Goal: Find specific page/section: Find specific page/section

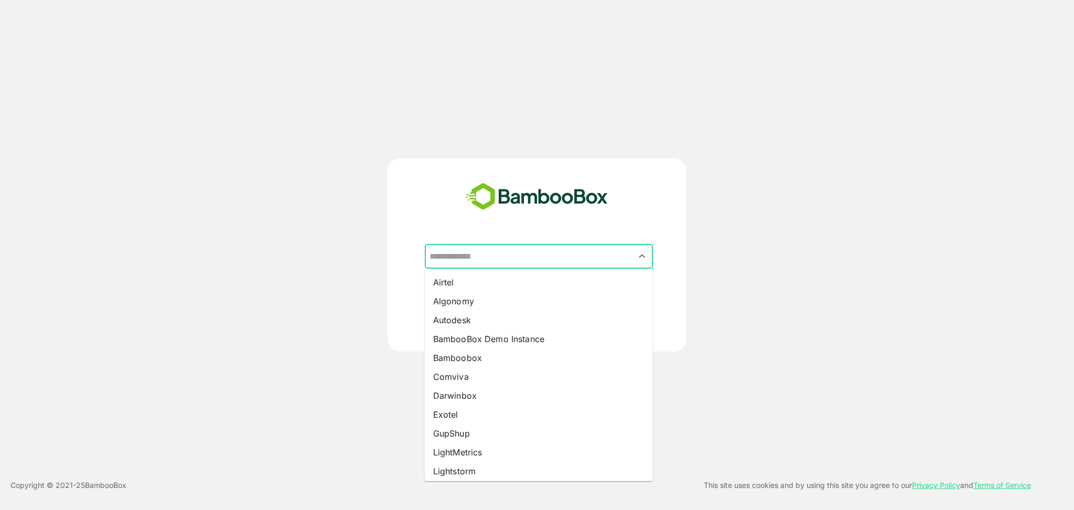
click at [485, 251] on input "text" at bounding box center [539, 256] width 224 height 20
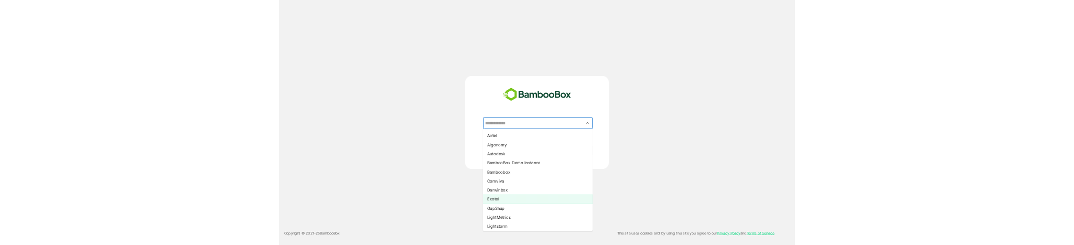
scroll to position [136, 0]
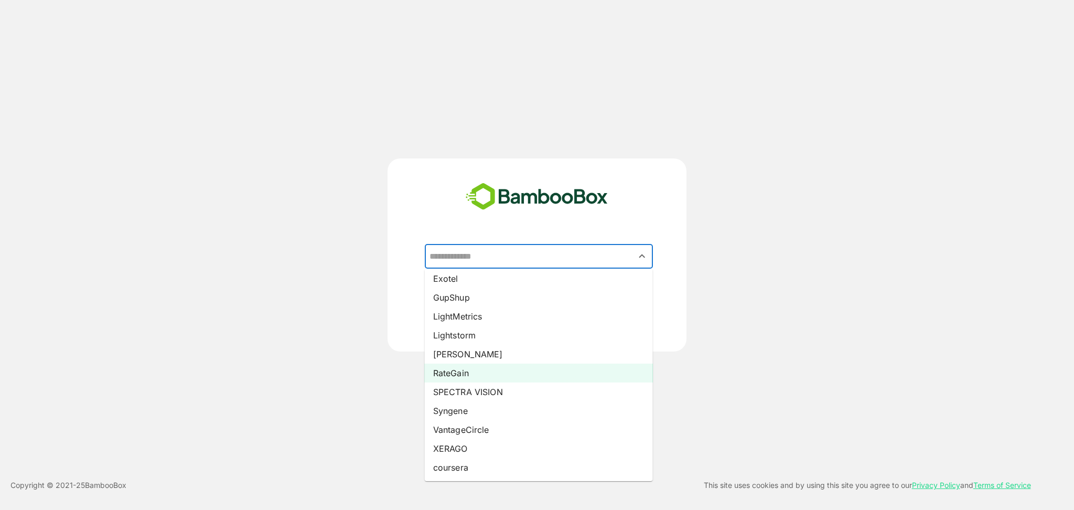
click at [451, 368] on li "RateGain" at bounding box center [539, 372] width 228 height 19
type input "********"
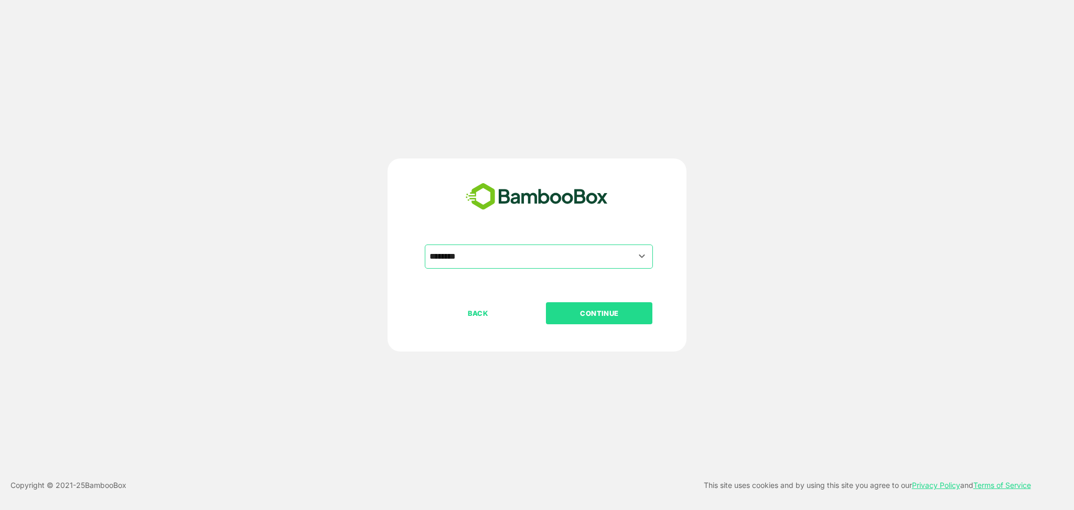
click at [566, 321] on button "CONTINUE" at bounding box center [599, 313] width 106 height 22
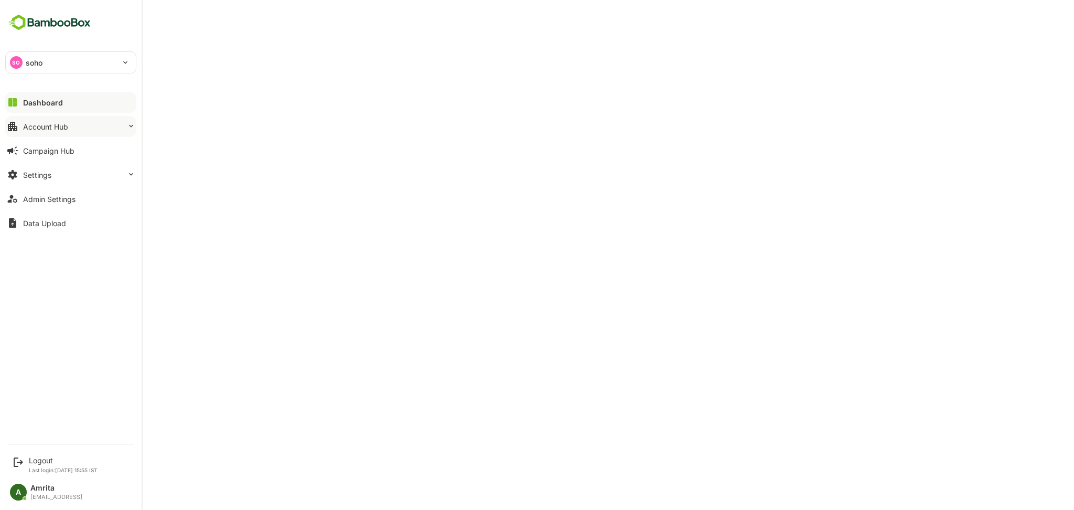
click at [90, 131] on button "Account Hub" at bounding box center [70, 126] width 131 height 21
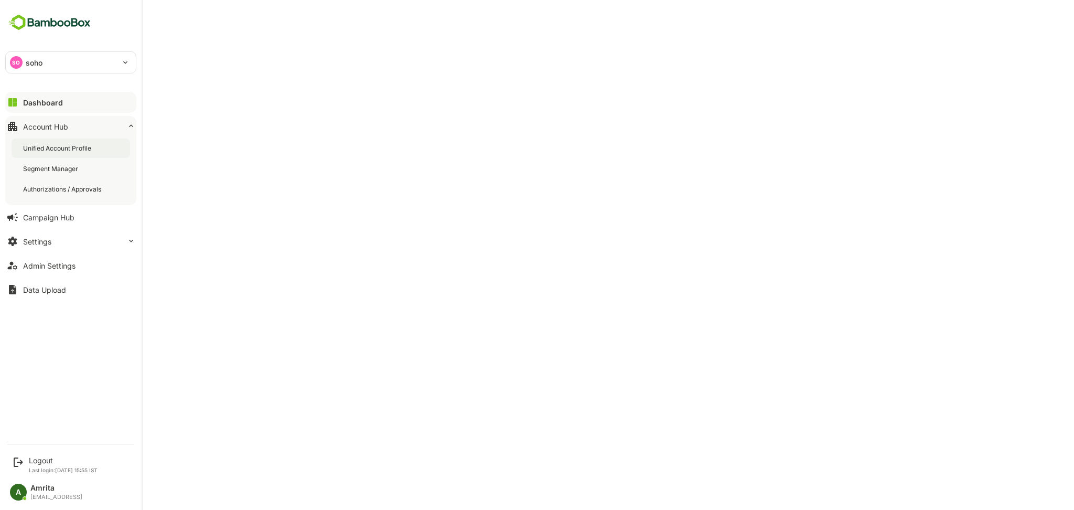
click at [96, 151] on div "Unified Account Profile" at bounding box center [71, 147] width 119 height 19
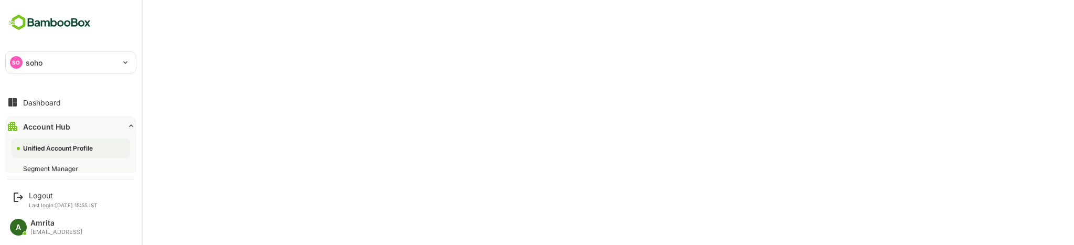
click at [88, 69] on div "SO soho" at bounding box center [64, 62] width 117 height 21
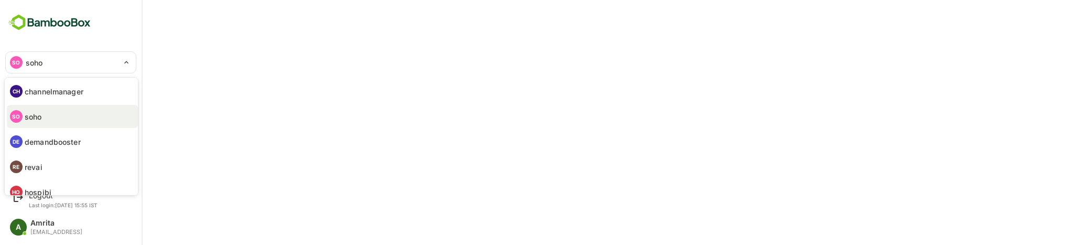
click at [321, 101] on div at bounding box center [537, 122] width 1074 height 245
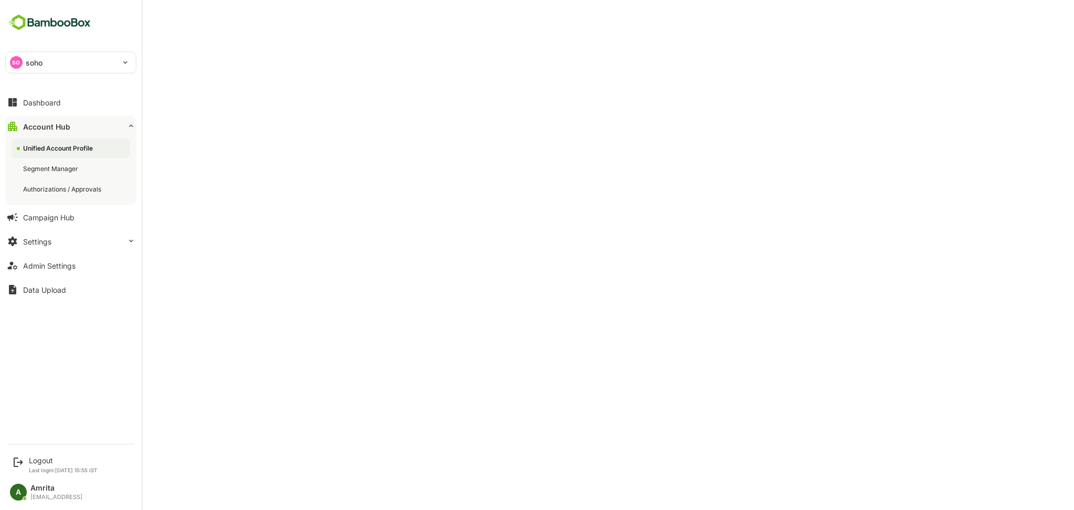
click at [35, 63] on p "soho" at bounding box center [34, 62] width 17 height 11
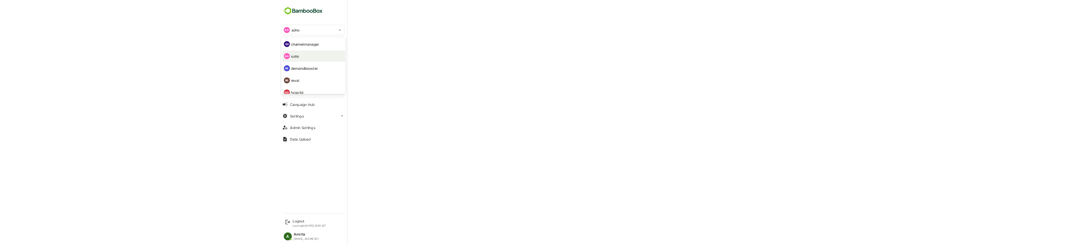
scroll to position [36, 0]
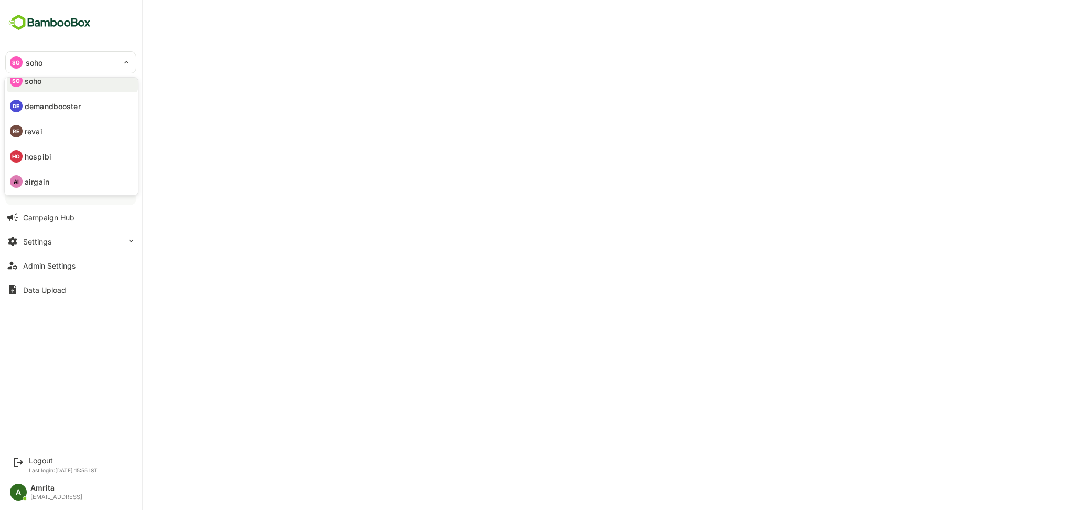
click at [253, 227] on div at bounding box center [537, 255] width 1074 height 510
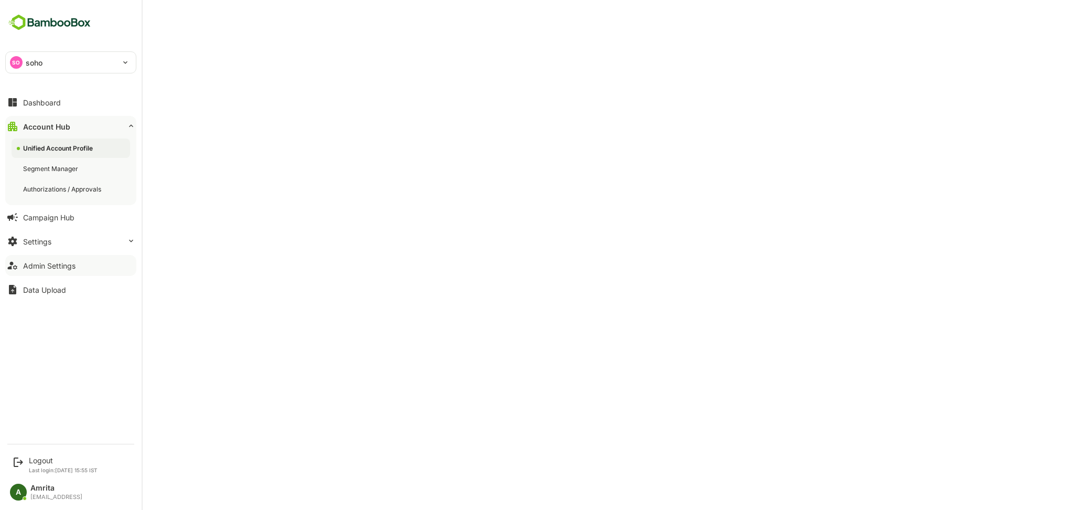
click at [51, 271] on button "Admin Settings" at bounding box center [70, 265] width 131 height 21
